Goal: Check status: Check status

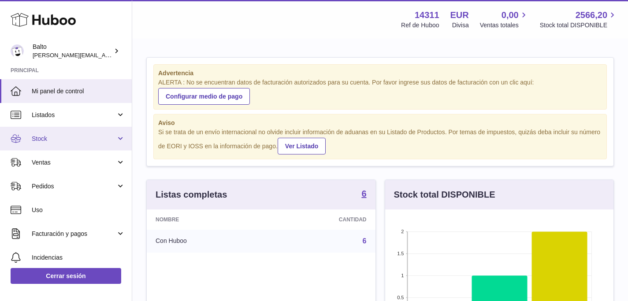
scroll to position [137, 228]
click at [65, 141] on span "Stock" at bounding box center [74, 139] width 84 height 8
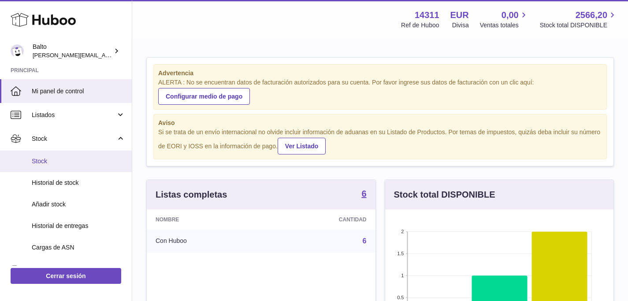
click at [67, 160] on span "Stock" at bounding box center [78, 161] width 93 height 8
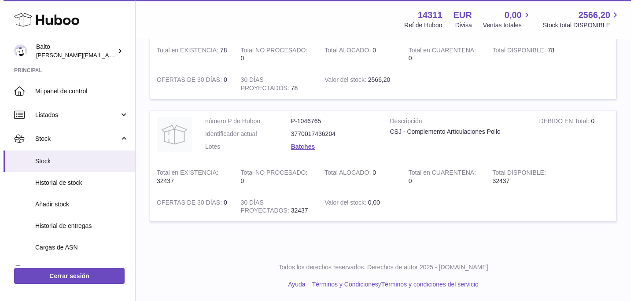
scroll to position [538, 0]
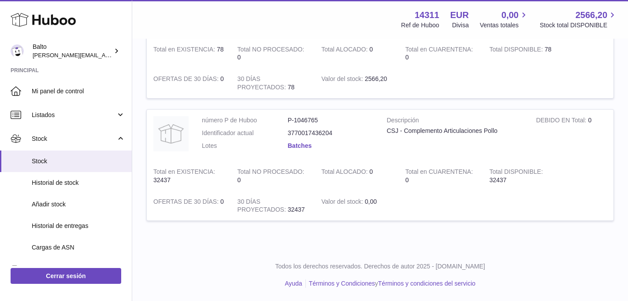
click at [300, 147] on link "Batches" at bounding box center [300, 145] width 24 height 7
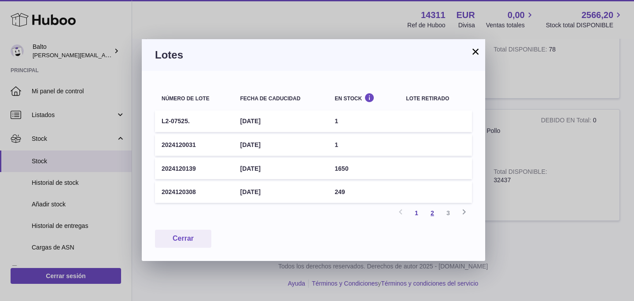
click at [431, 215] on link "2" at bounding box center [433, 213] width 16 height 16
click at [452, 217] on link "3" at bounding box center [449, 213] width 16 height 16
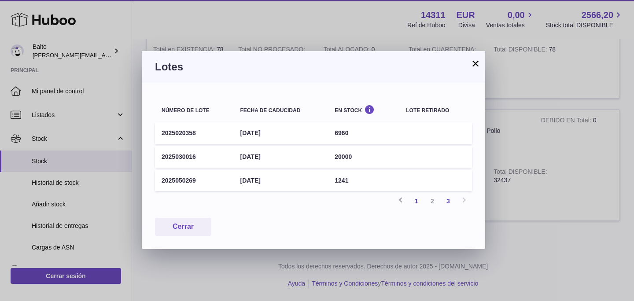
click at [411, 198] on link "1" at bounding box center [417, 201] width 16 height 16
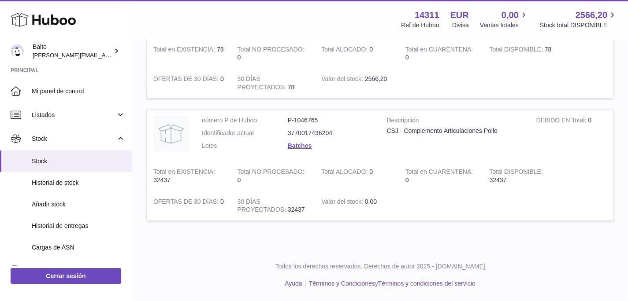
click at [560, 257] on div at bounding box center [314, 150] width 628 height 301
click at [301, 146] on link "Batches" at bounding box center [300, 145] width 24 height 7
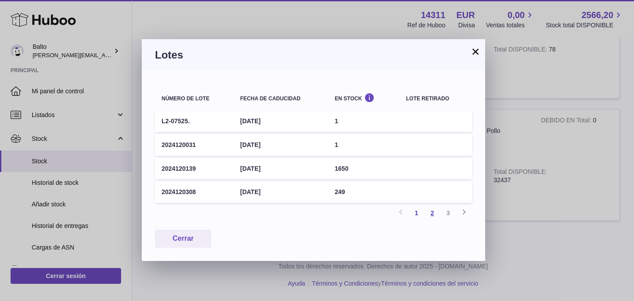
click at [432, 215] on link "2" at bounding box center [433, 213] width 16 height 16
